Goal: Check status

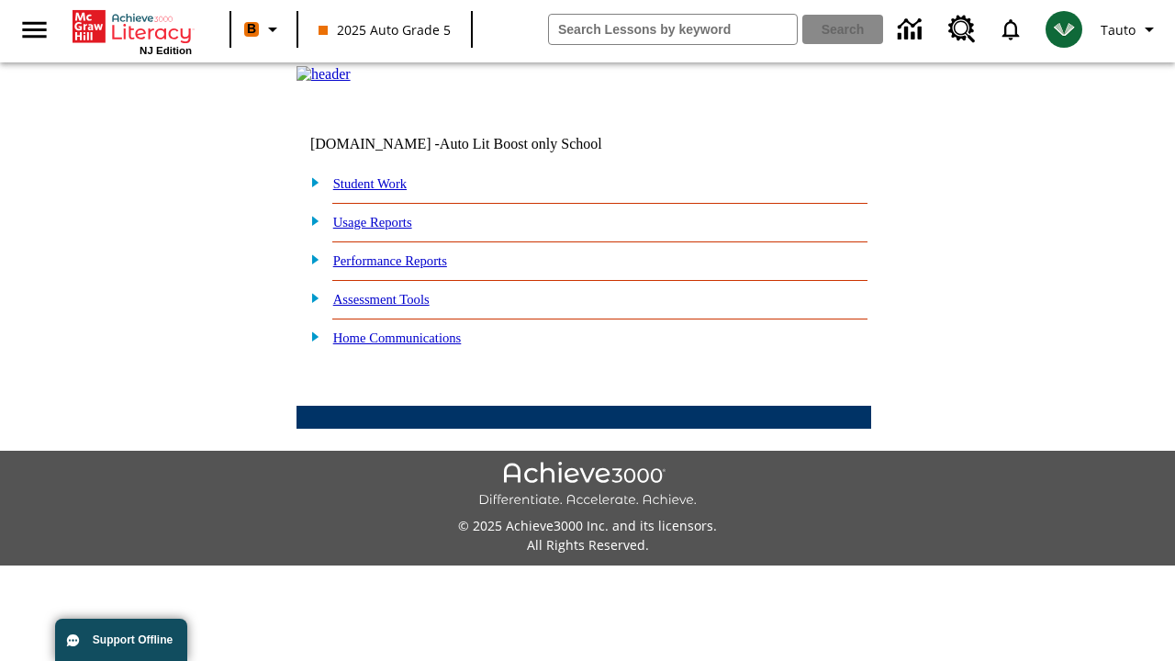
click at [381, 191] on link "Student Work" at bounding box center [369, 183] width 73 height 15
select select "/options/reports/?report_id=24&atype=14&section=2"
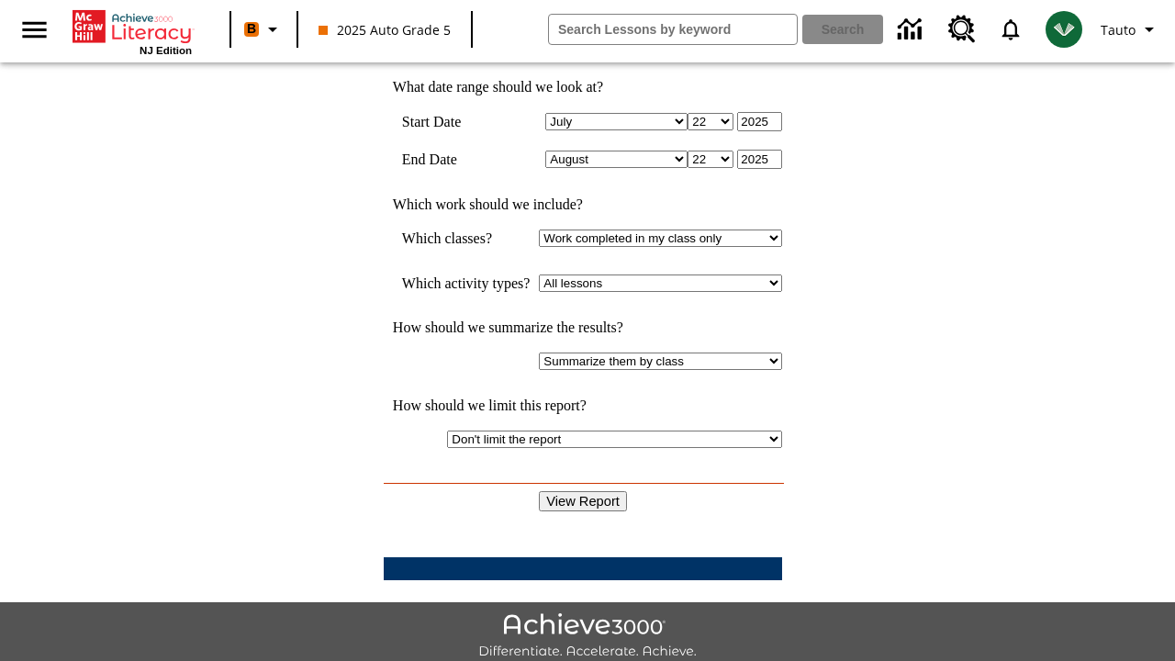
click at [584, 491] on input "View Report" at bounding box center [583, 501] width 88 height 20
